Goal: Transaction & Acquisition: Purchase product/service

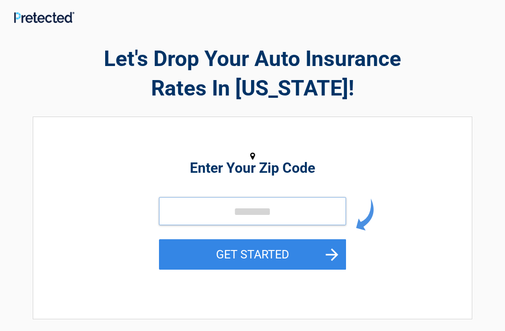
click at [171, 212] on input "tel" at bounding box center [252, 211] width 187 height 28
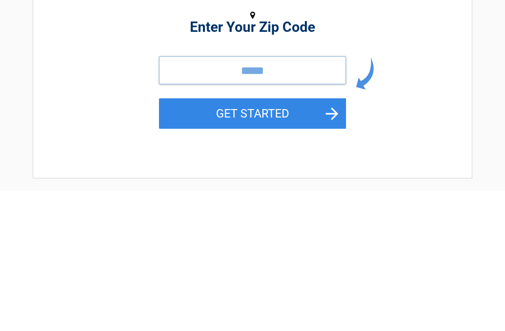
type input "*****"
click at [220, 239] on button "GET STARTED" at bounding box center [252, 254] width 187 height 30
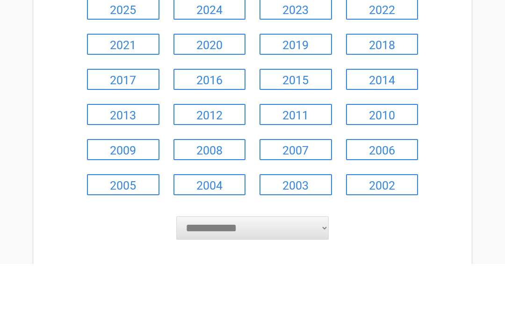
scroll to position [74, 0]
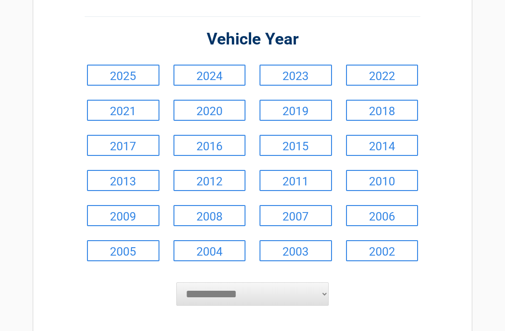
click at [196, 145] on link "2016" at bounding box center [210, 145] width 73 height 21
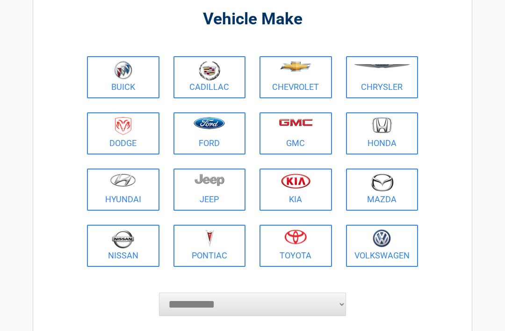
scroll to position [0, 0]
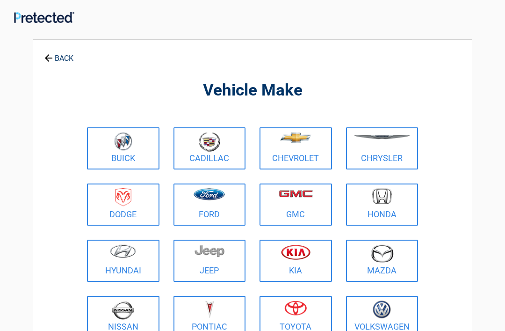
click at [373, 207] on figure at bounding box center [382, 198] width 61 height 21
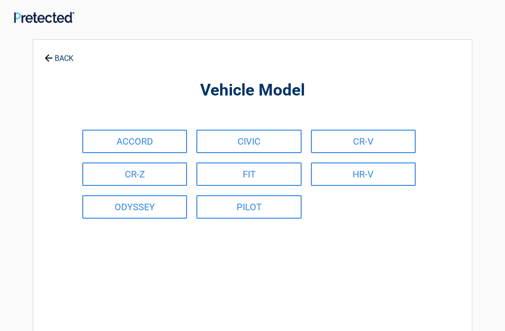
click at [43, 56] on icon at bounding box center [48, 57] width 10 height 10
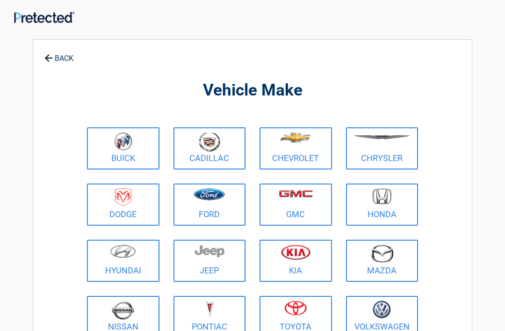
click at [112, 317] on img at bounding box center [123, 309] width 22 height 19
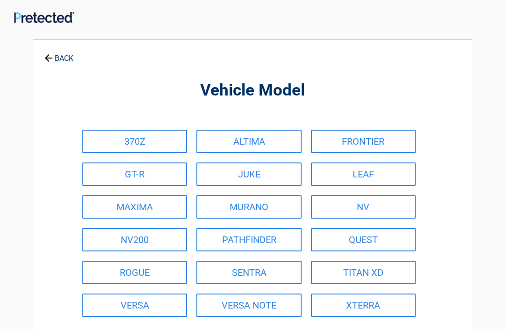
click at [44, 58] on icon at bounding box center [48, 57] width 10 height 10
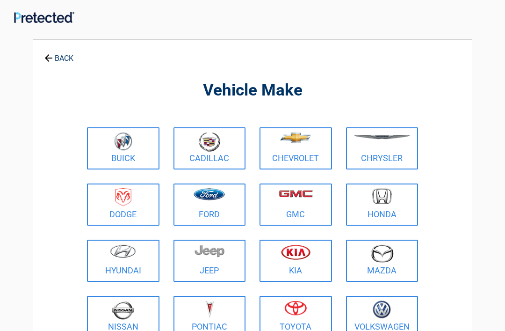
click at [374, 199] on img at bounding box center [382, 196] width 20 height 16
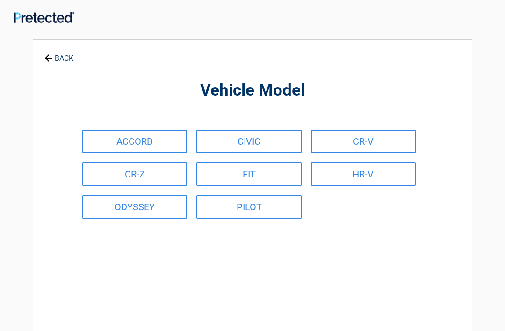
click at [119, 139] on link "ACCORD" at bounding box center [134, 141] width 105 height 23
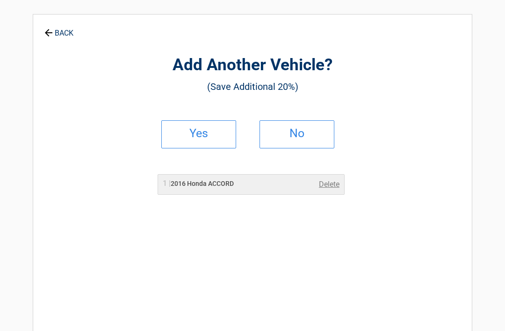
scroll to position [29, 0]
